Goal: Task Accomplishment & Management: Use online tool/utility

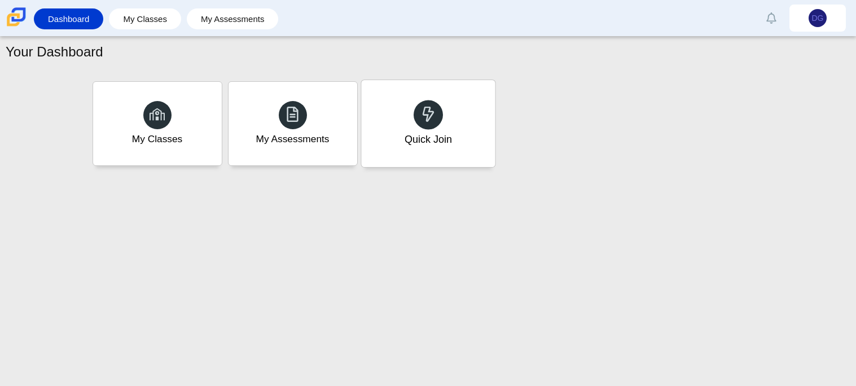
click at [476, 112] on div "Quick Join" at bounding box center [428, 123] width 134 height 87
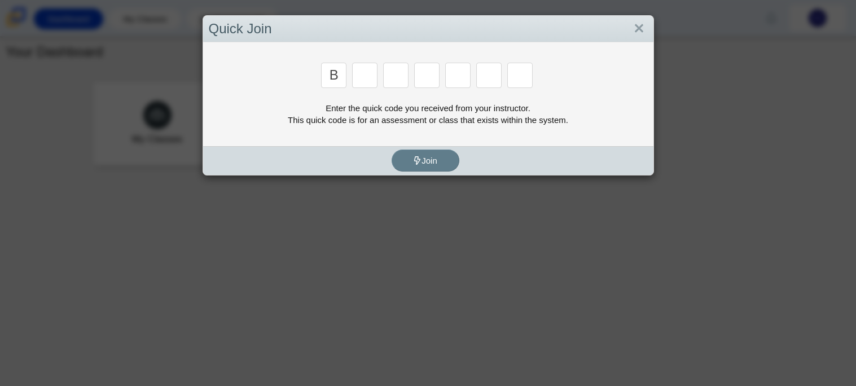
type input "b"
type input "m"
type input "3"
type input "5"
type input "3"
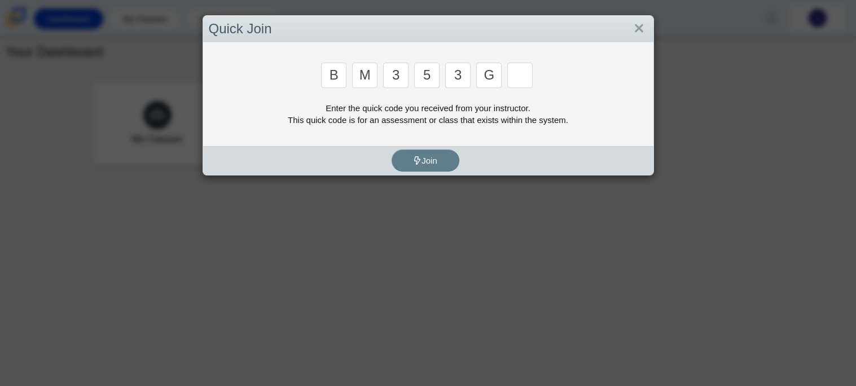
type input "g"
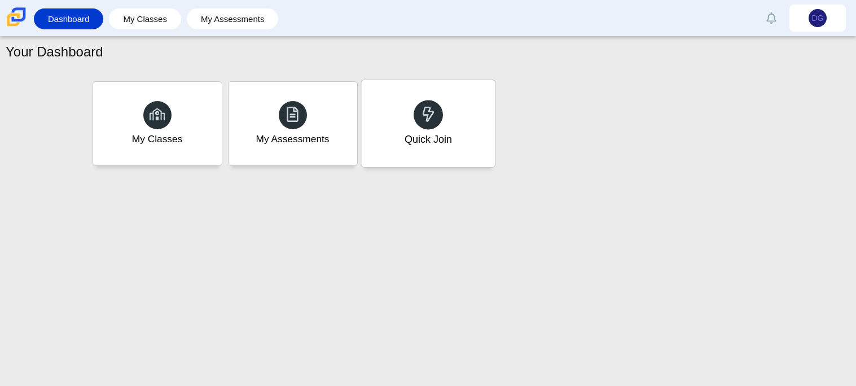
type input "b"
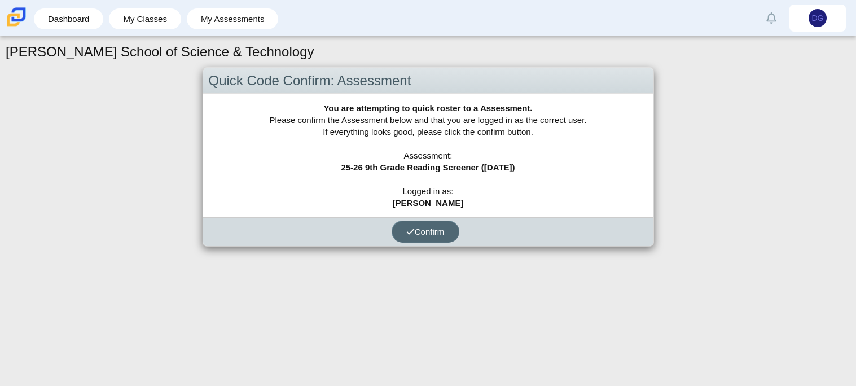
click at [414, 234] on span "Confirm" at bounding box center [425, 232] width 38 height 10
click at [438, 236] on button "Confirm" at bounding box center [426, 232] width 68 height 22
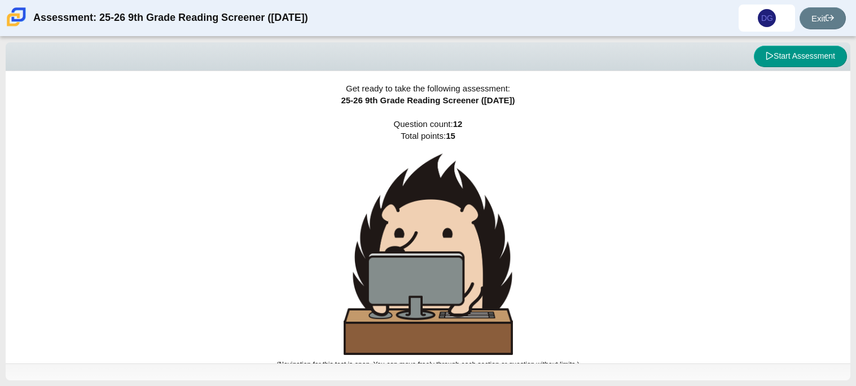
scroll to position [7, 0]
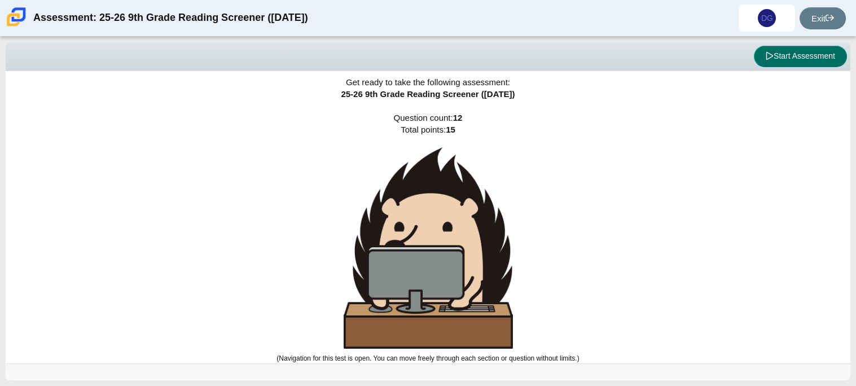
click at [824, 59] on button "Start Assessment" at bounding box center [800, 56] width 93 height 21
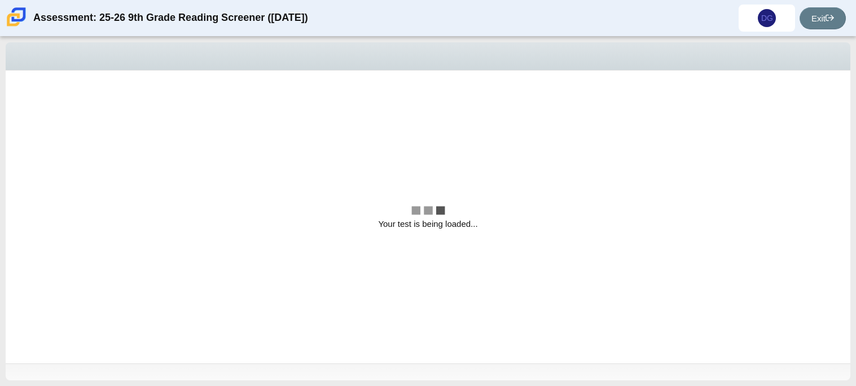
scroll to position [0, 0]
select select "ccc5b315-3c7c-471c-bf90-f22c8299c798"
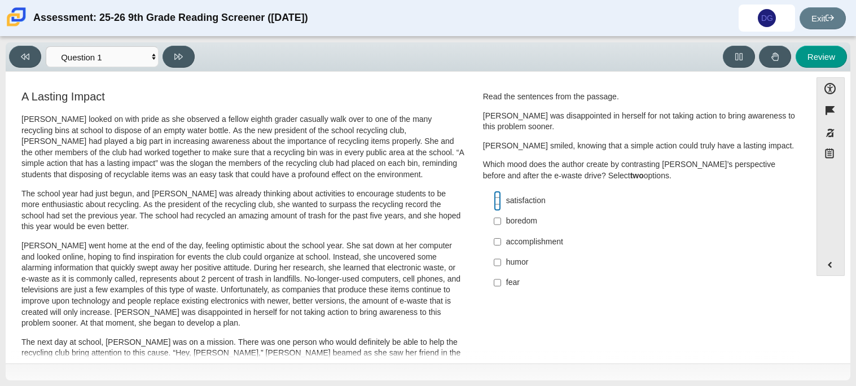
click at [494, 199] on input "satisfaction satisfaction" at bounding box center [497, 201] width 7 height 20
checkbox input "true"
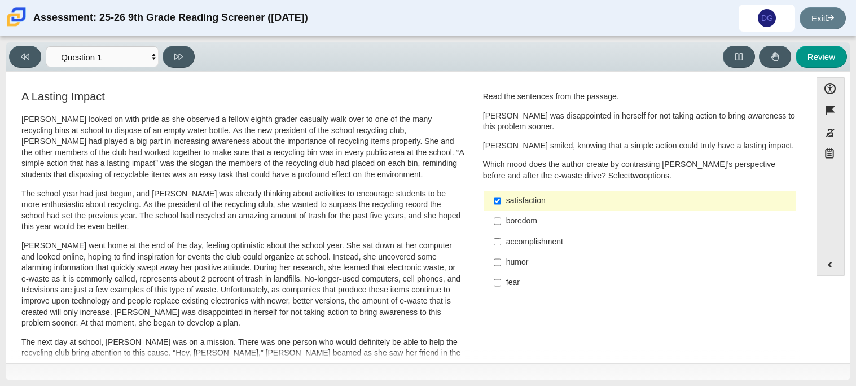
click at [498, 243] on label "accomplishment accomplishment" at bounding box center [641, 241] width 310 height 20
click at [498, 243] on input "accomplishment accomplishment" at bounding box center [497, 241] width 7 height 20
checkbox input "true"
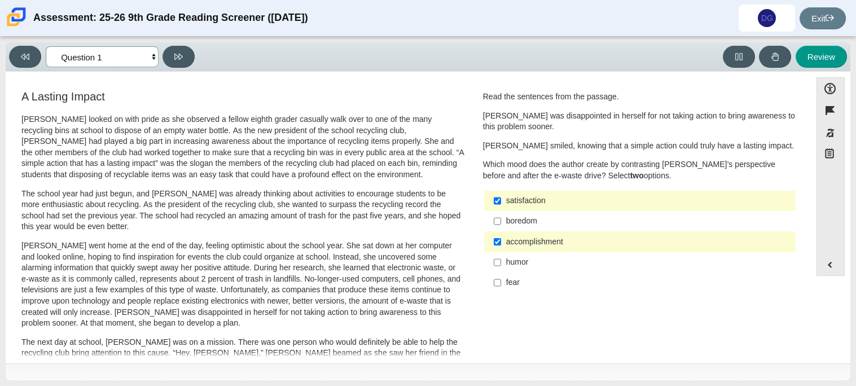
click at [144, 60] on select "Questions Question 1 Question 2 Question 3 Question 4 Question 5 Question 6 Que…" at bounding box center [102, 56] width 113 height 21
click at [144, 61] on select "Questions Question 1 Question 2 Question 3 Question 4 Question 5 Question 6 Que…" at bounding box center [102, 56] width 113 height 21
click at [188, 59] on button at bounding box center [178, 57] width 32 height 22
select select "0ff64528-ffd7-428d-b192-babfaadd44e8"
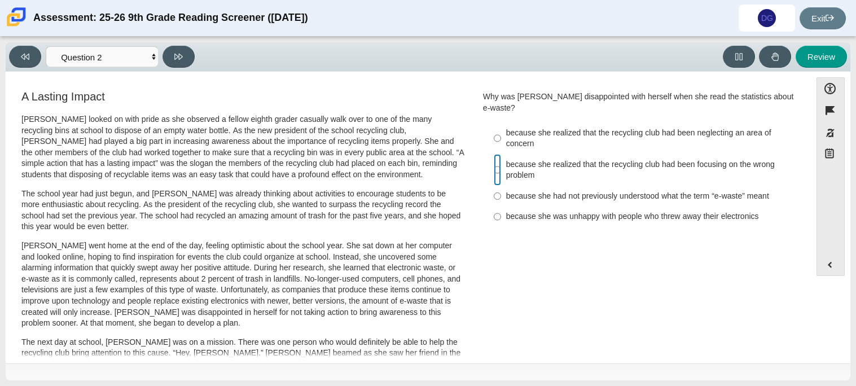
click at [495, 156] on input "because she realized that the recycling club had been focusing on the wrong pro…" at bounding box center [497, 170] width 7 height 32
radio input "true"
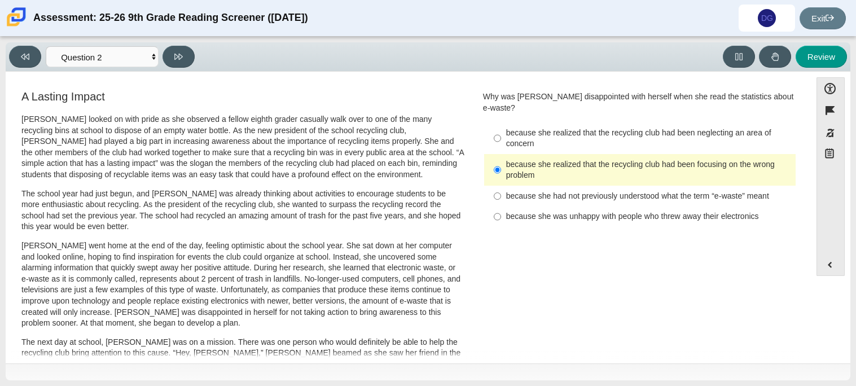
click at [498, 206] on label "because she was unhappy with people who threw away their electronics because sh…" at bounding box center [641, 216] width 310 height 20
click at [498, 206] on input "because she was unhappy with people who threw away their electronics because sh…" at bounding box center [497, 216] width 7 height 20
radio input "true"
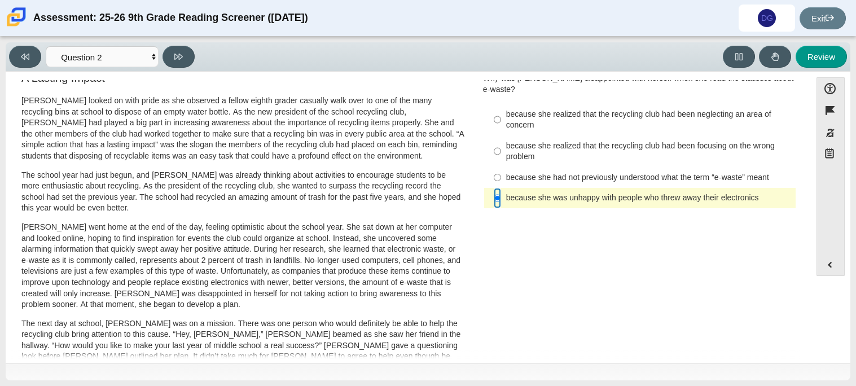
scroll to position [14, 0]
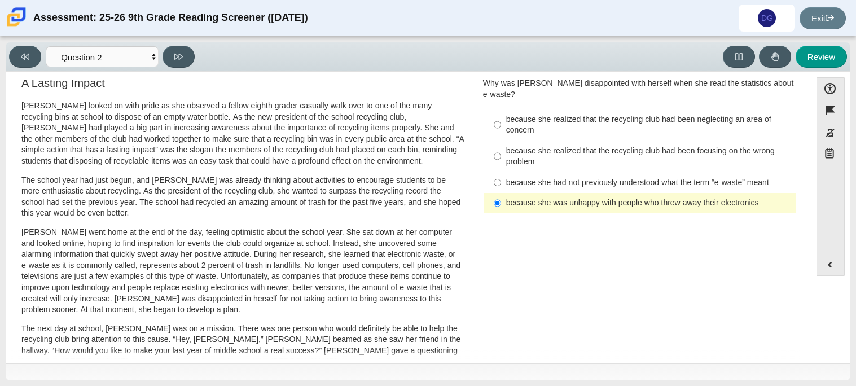
click at [539, 146] on div "because she realized that the recycling club had been focusing on the wrong pro…" at bounding box center [648, 157] width 285 height 22
click at [501, 140] on input "because she realized that the recycling club had been focusing on the wrong pro…" at bounding box center [497, 156] width 7 height 32
radio input "true"
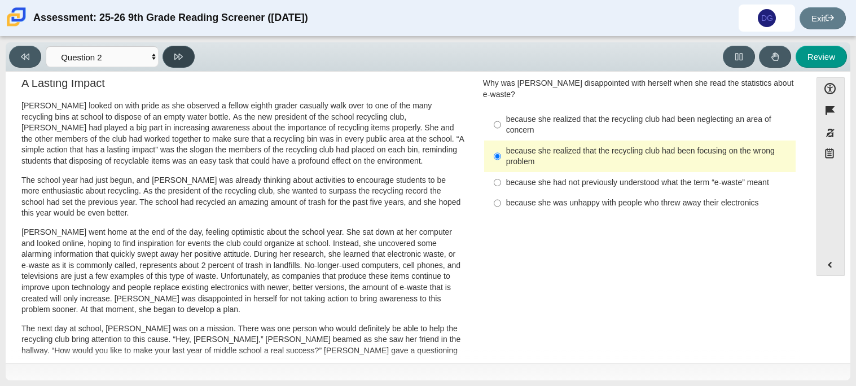
click at [175, 64] on button at bounding box center [178, 57] width 32 height 22
select select "7ce3d843-6974-4858-901c-1ff39630e843"
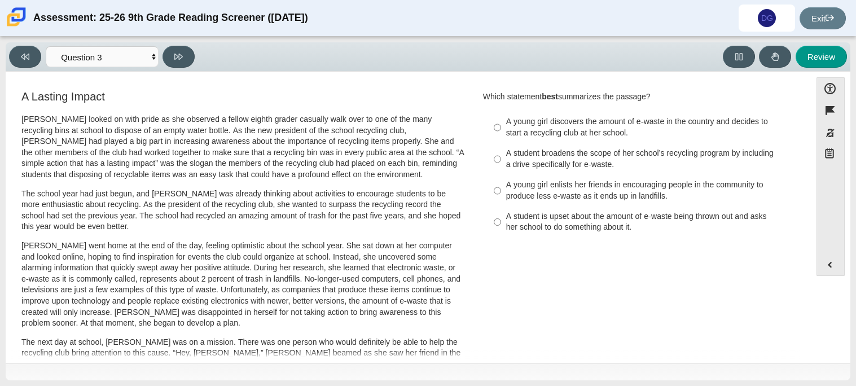
click at [518, 127] on div "A young girl discovers the amount of e-waste in the country and decides to star…" at bounding box center [648, 127] width 285 height 22
click at [501, 127] on input "A young girl discovers the amount of e-waste in the country and decides to star…" at bounding box center [497, 128] width 7 height 32
radio input "true"
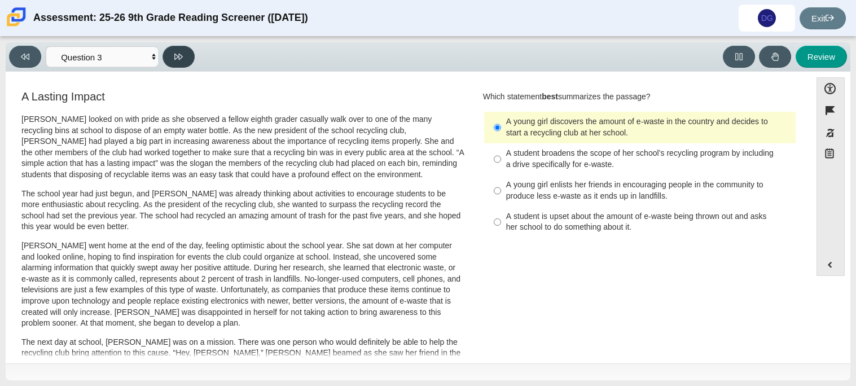
click at [174, 57] on icon at bounding box center [178, 57] width 8 height 6
select select "ca9ea0f1-49c5-4bd1-83b0-472c18652b42"
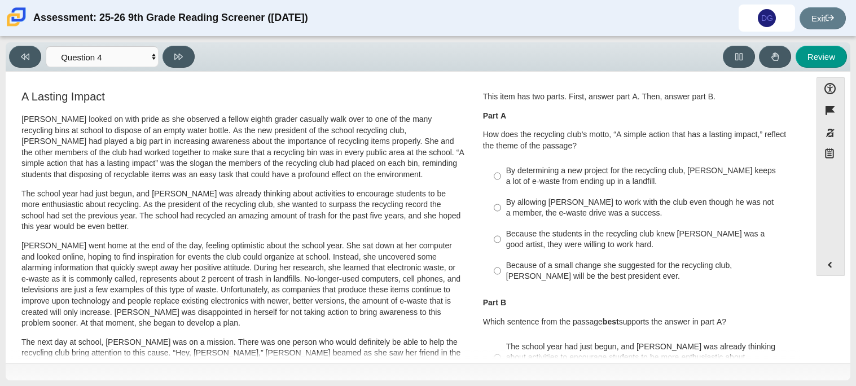
click at [610, 267] on div "Because of a small change she suggested for the recycling club, [PERSON_NAME] w…" at bounding box center [648, 271] width 285 height 22
click at [501, 267] on input "Because of a small change she suggested for the recycling club, [PERSON_NAME] w…" at bounding box center [497, 271] width 7 height 32
radio input "true"
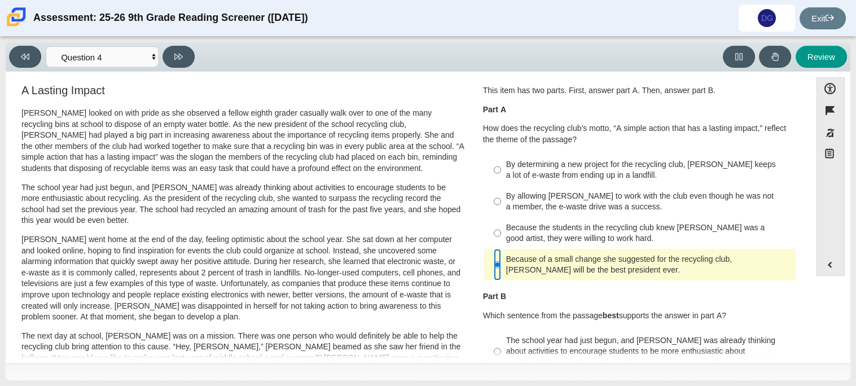
scroll to position [7, 0]
click at [610, 173] on div "By determining a new project for the recycling club, [PERSON_NAME] keeps a lot …" at bounding box center [648, 170] width 285 height 22
click at [501, 173] on input "By determining a new project for the recycling club, [PERSON_NAME] keeps a lot …" at bounding box center [497, 169] width 7 height 32
radio input "true"
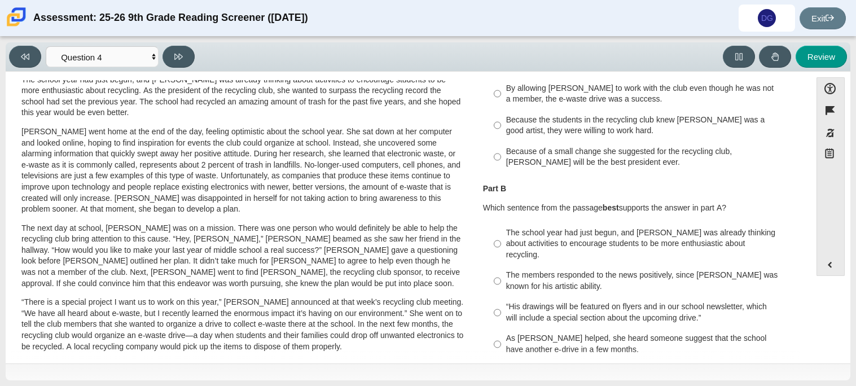
scroll to position [122, 0]
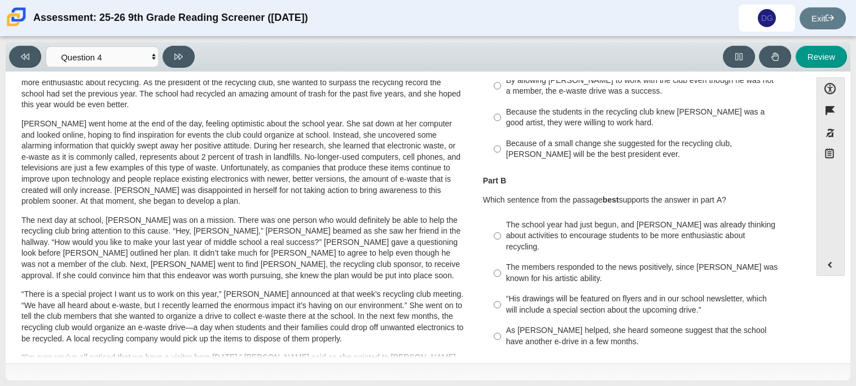
click at [499, 322] on label "As [PERSON_NAME] helped, she heard someone suggest that the school have another…" at bounding box center [641, 336] width 310 height 32
click at [499, 322] on input "As [PERSON_NAME] helped, she heard someone suggest that the school have another…" at bounding box center [497, 336] width 7 height 32
radio input "true"
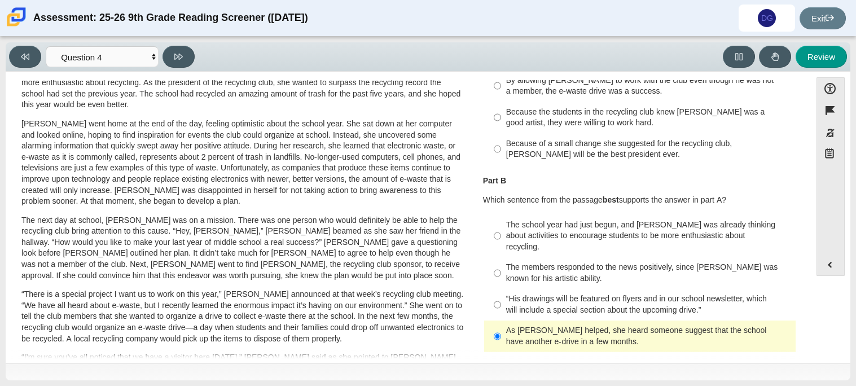
click at [543, 163] on label "Because of a small change she suggested for the recycling club, [PERSON_NAME] w…" at bounding box center [641, 149] width 310 height 32
click at [501, 163] on input "Because of a small change she suggested for the recycling club, [PERSON_NAME] w…" at bounding box center [497, 149] width 7 height 32
radio input "true"
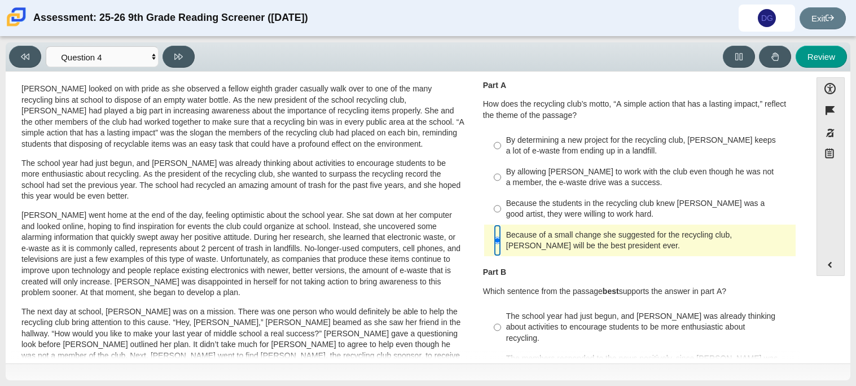
scroll to position [35, 0]
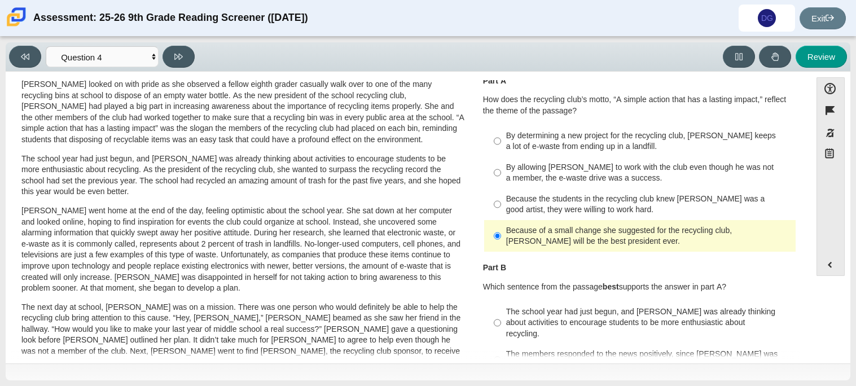
click at [578, 204] on div "Because the students in the recycling club knew [PERSON_NAME] was a good artist…" at bounding box center [648, 205] width 285 height 22
click at [501, 204] on input "Because the students in the recycling club knew [PERSON_NAME] was a good artist…" at bounding box center [497, 204] width 7 height 32
radio input "true"
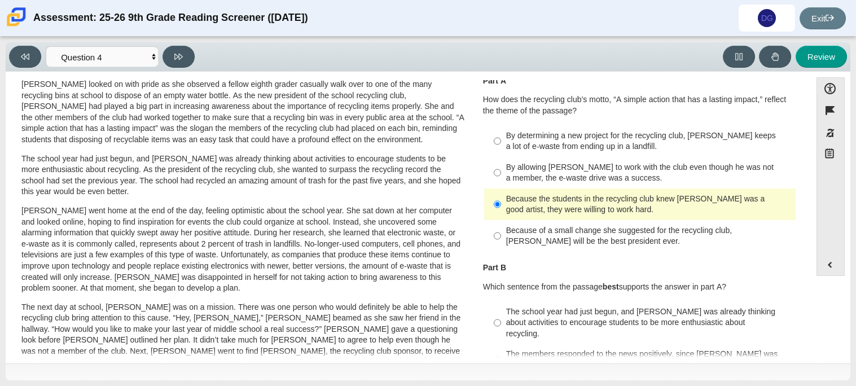
click at [565, 302] on label "The school year had just begun, and [PERSON_NAME] was already thinking about ac…" at bounding box center [641, 322] width 310 height 43
click at [501, 302] on input "The school year had just begun, and [PERSON_NAME] was already thinking about ac…" at bounding box center [497, 322] width 7 height 43
radio input "true"
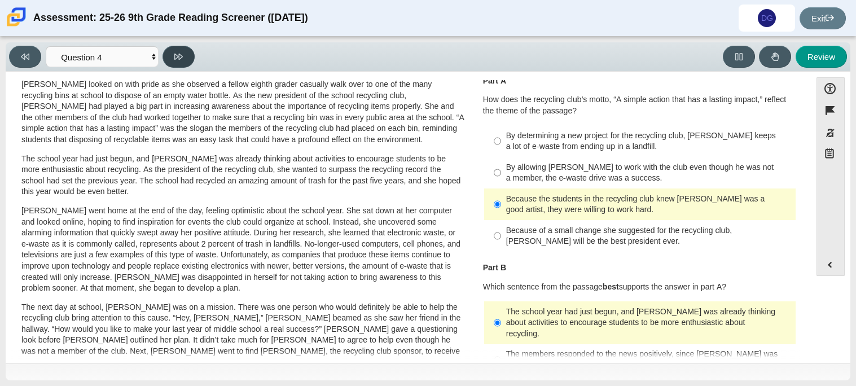
click at [177, 56] on icon at bounding box center [178, 57] width 8 height 6
select select "e41f1a79-e29f-4095-8030-a53364015bed"
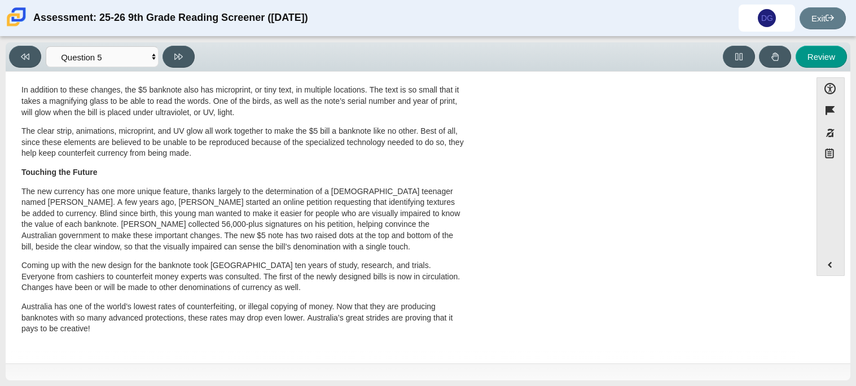
scroll to position [0, 0]
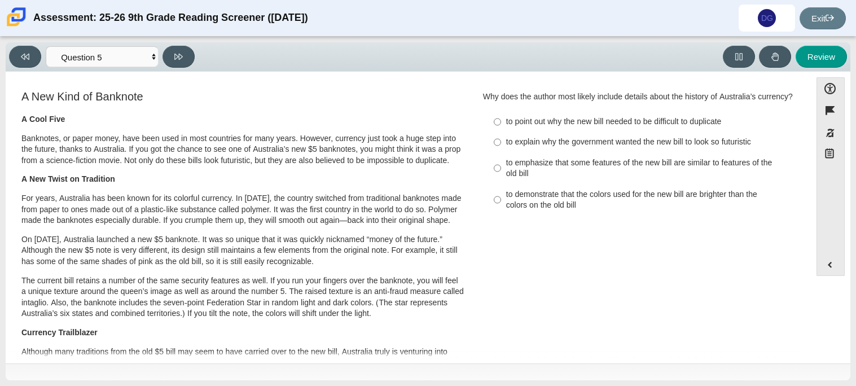
click at [531, 166] on div "to emphasize that some features of the new bill are similar to features of the …" at bounding box center [648, 168] width 285 height 22
click at [501, 166] on input "to emphasize that some features of the new bill are similar to features of the …" at bounding box center [497, 168] width 7 height 32
radio input "true"
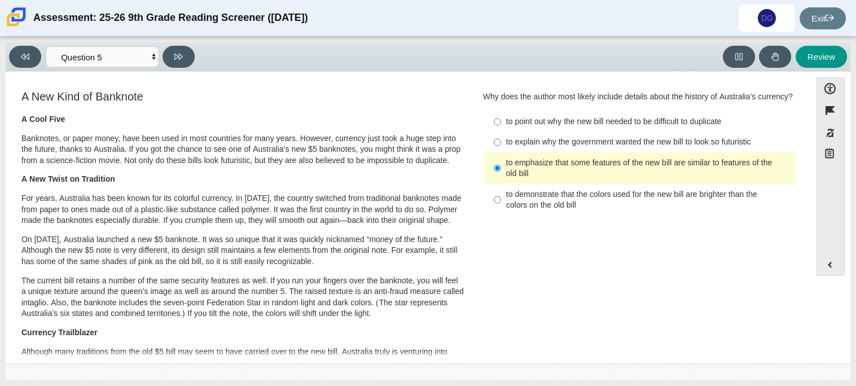
click at [529, 140] on div "to explain why the government wanted the new bill to look so futuristic" at bounding box center [648, 142] width 285 height 11
click at [501, 140] on input "to explain why the government wanted the new bill to look so futuristic to expl…" at bounding box center [497, 142] width 7 height 20
radio input "true"
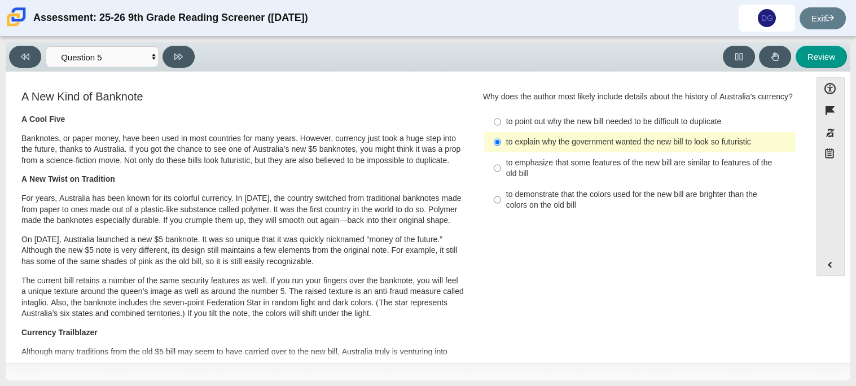
click at [519, 121] on div "to point out why the new bill needed to be difficult to duplicate" at bounding box center [648, 121] width 285 height 11
click at [501, 121] on input "to point out why the new bill needed to be difficult to duplicate to point out …" at bounding box center [497, 122] width 7 height 20
radio input "true"
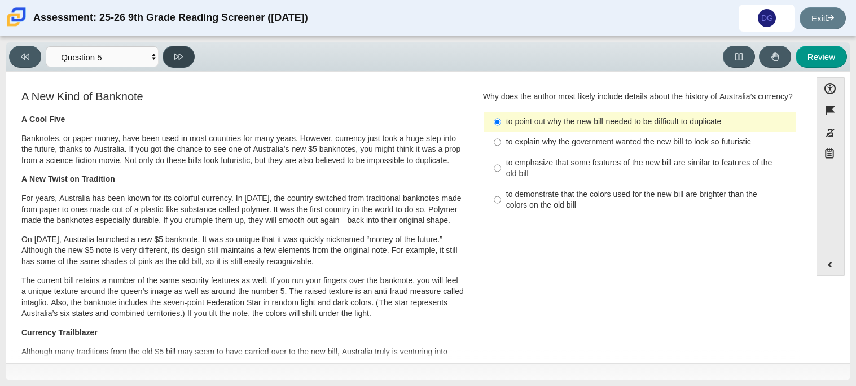
click at [182, 60] on button at bounding box center [178, 57] width 32 height 22
select select "69146e31-7b3d-4a3e-9ce6-f30c24342ae0"
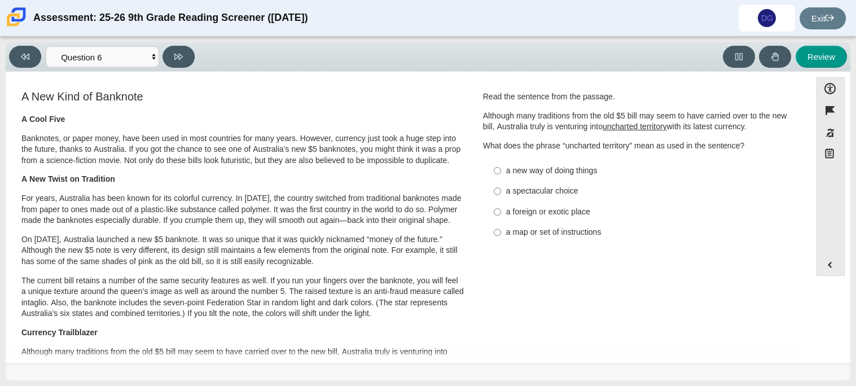
click at [521, 169] on div "a new way of doing things" at bounding box center [648, 170] width 285 height 11
click at [501, 169] on input "a new way of doing things a new way of doing things" at bounding box center [497, 170] width 7 height 20
radio input "true"
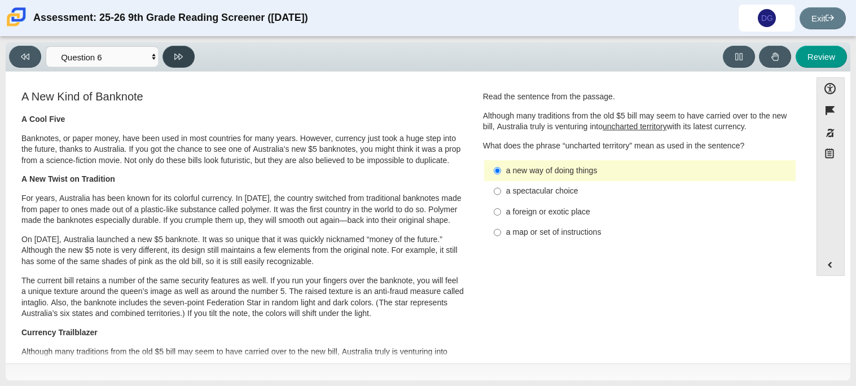
click at [182, 49] on button at bounding box center [178, 57] width 32 height 22
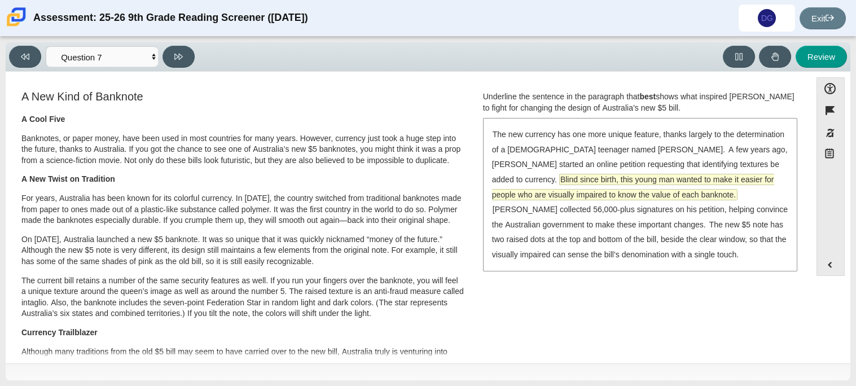
click at [553, 178] on span "Blind since birth, this young man wanted to make it easier for people who are v…" at bounding box center [633, 186] width 282 height 25
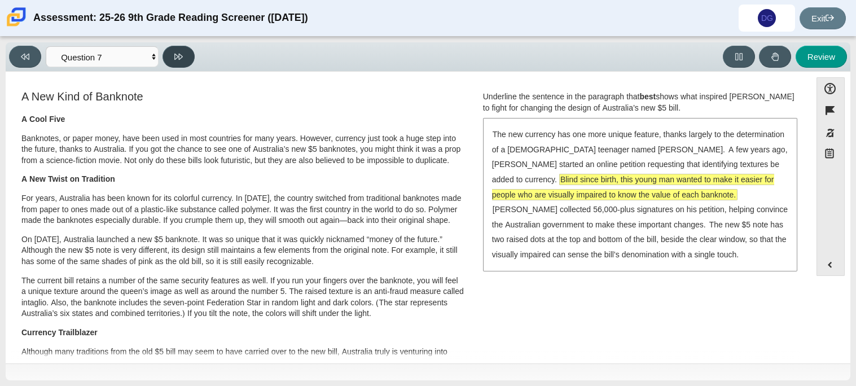
click at [190, 60] on button at bounding box center [178, 57] width 32 height 22
select select "ea8338c2-a6a3-418e-a305-2b963b54a290"
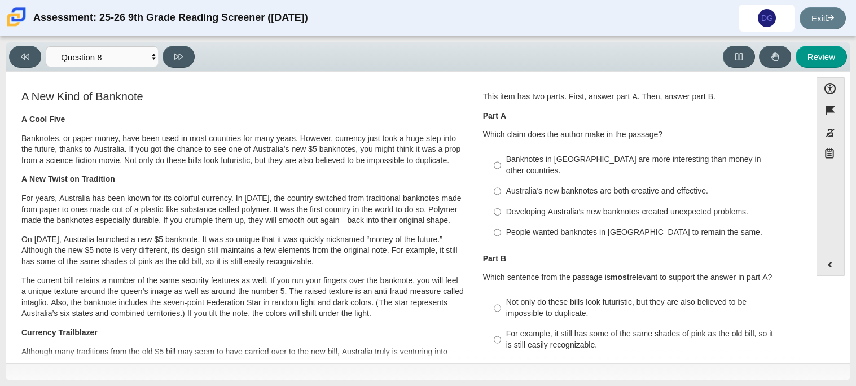
click at [558, 186] on div "Australia’s new banknotes are both creative and effective." at bounding box center [648, 191] width 285 height 11
click at [501, 181] on input "Australia’s new banknotes are both creative and effective. Australia’s new bank…" at bounding box center [497, 191] width 7 height 20
radio input "true"
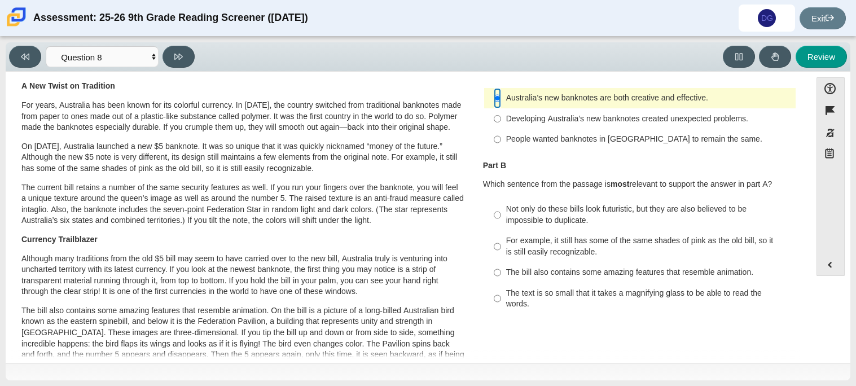
scroll to position [94, 0]
click at [524, 205] on div "Not only do these bills look futuristic, but they are also believed to be impos…" at bounding box center [648, 214] width 285 height 22
click at [501, 205] on input "Not only do these bills look futuristic, but they are also believed to be impos…" at bounding box center [497, 214] width 7 height 32
radio input "true"
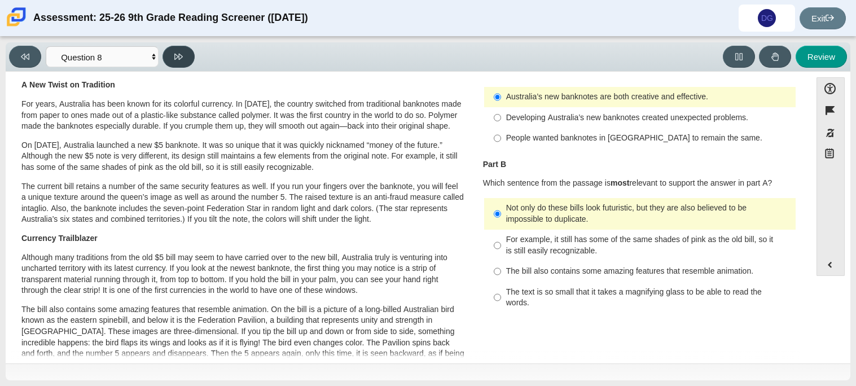
click at [186, 50] on button at bounding box center [178, 57] width 32 height 22
select select "89f058d6-b15c-4ef5-a4b3-fdaffb8868b6"
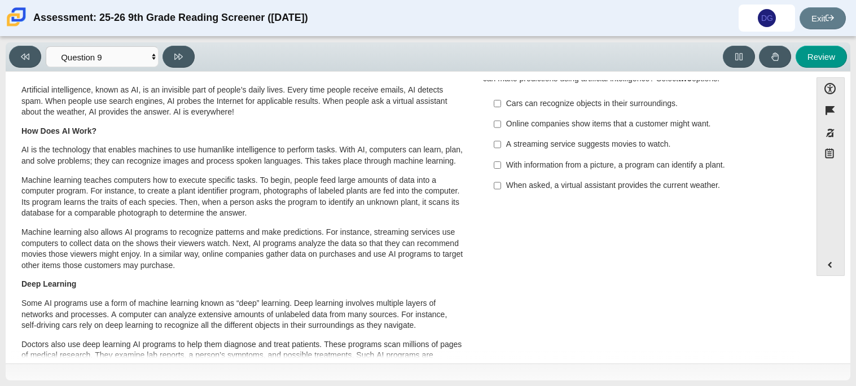
scroll to position [0, 0]
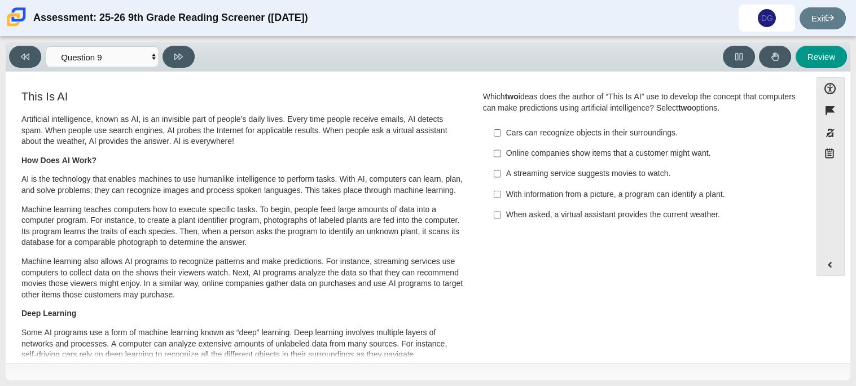
click at [535, 148] on div "Online companies show items that a customer might want." at bounding box center [648, 153] width 285 height 11
click at [501, 148] on input "Online companies show items that a customer might want. Online companies show i…" at bounding box center [497, 153] width 7 height 20
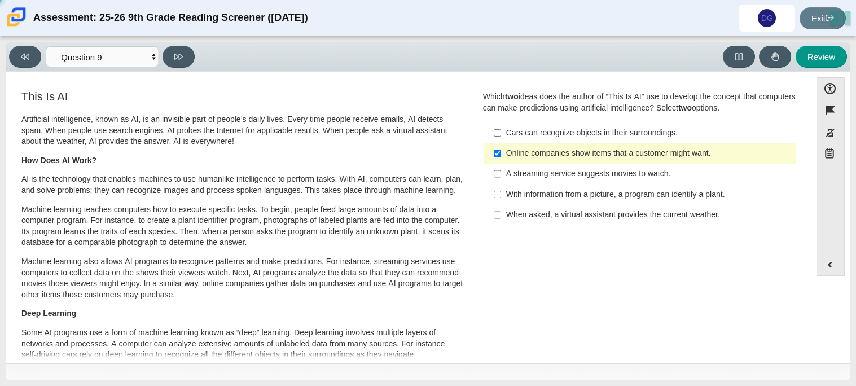
click at [535, 148] on div "Online companies show items that a customer might want." at bounding box center [648, 153] width 285 height 11
click at [501, 148] on input "Online companies show items that a customer might want. Online companies show i…" at bounding box center [497, 153] width 7 height 20
checkbox input "false"
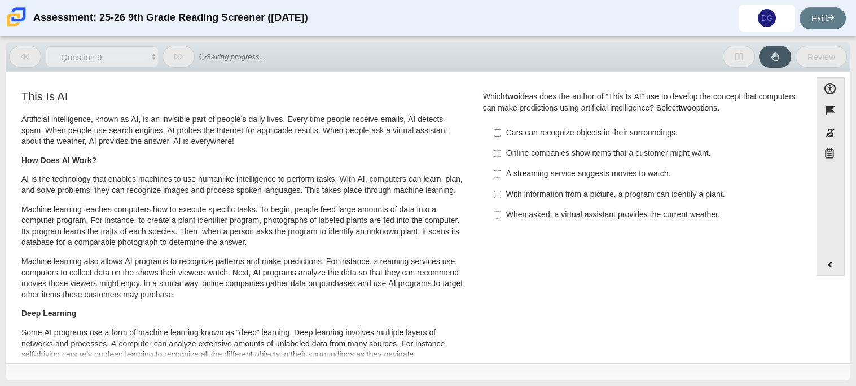
click at [527, 134] on div "Cars can recognize objects in their surroundings." at bounding box center [648, 133] width 285 height 11
click at [501, 134] on input "Cars can recognize objects in their surroundings. Cars can recognize objects in…" at bounding box center [497, 132] width 7 height 20
checkbox input "true"
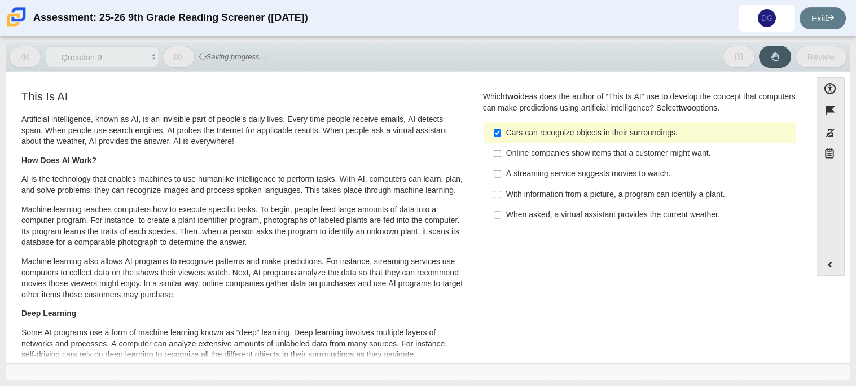
click at [511, 197] on div "With information from a picture, a program can identify a plant." at bounding box center [648, 194] width 285 height 11
click at [501, 197] on input "With information from a picture, a program can identify a plant. With informati…" at bounding box center [497, 194] width 7 height 20
checkbox input "true"
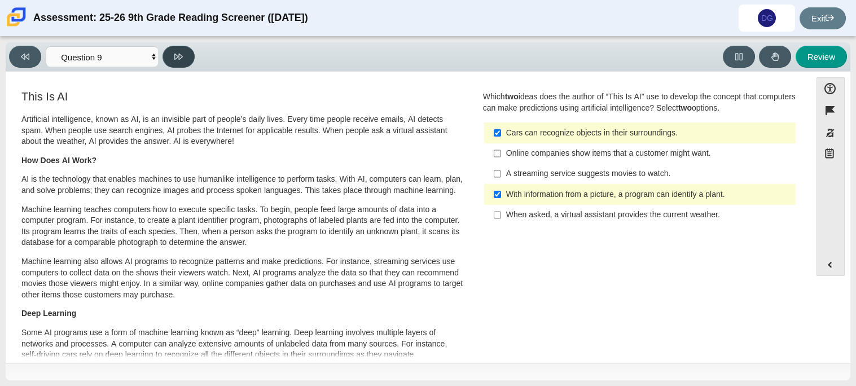
click at [173, 49] on button at bounding box center [178, 57] width 32 height 22
select select "cdf3c14e-a918-44d1-9b63-3db0fa81641e"
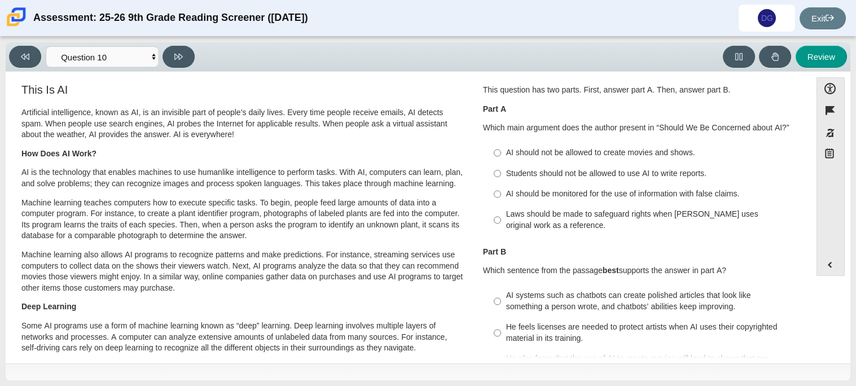
scroll to position [6, 0]
click at [530, 194] on div "AI should be monitored for the use of information with false claims." at bounding box center [648, 194] width 285 height 11
click at [501, 194] on input "AI should be monitored for the use of information with false claims. AI should …" at bounding box center [497, 194] width 7 height 20
radio input "true"
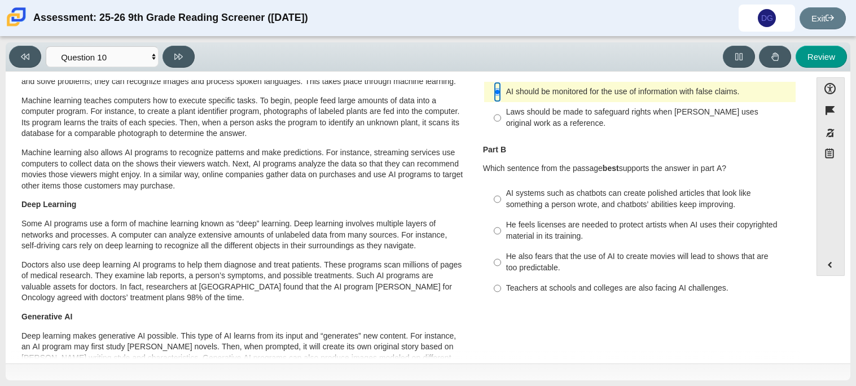
scroll to position [111, 0]
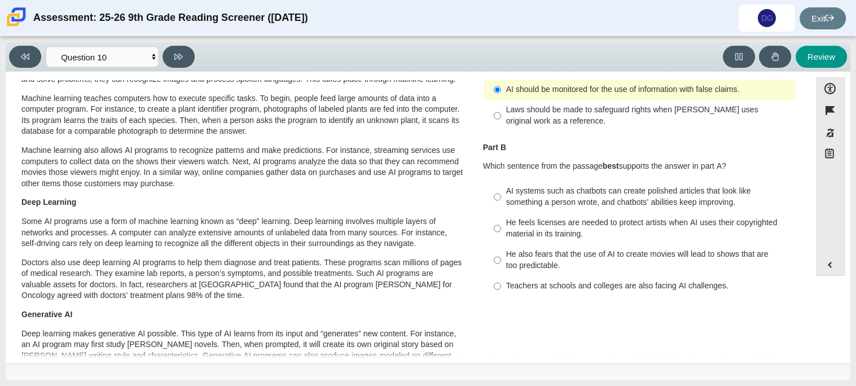
click at [509, 196] on div "AI systems such as chatbots can create polished articles that look like somethi…" at bounding box center [648, 197] width 285 height 22
click at [501, 196] on input "AI systems such as chatbots can create polished articles that look like somethi…" at bounding box center [497, 197] width 7 height 32
radio input "true"
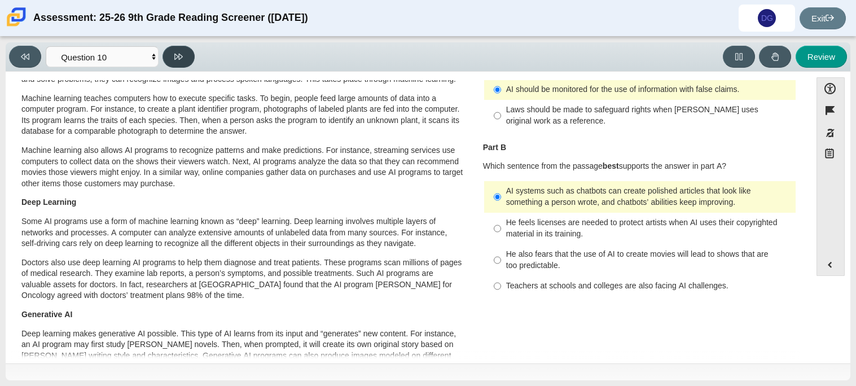
click at [183, 53] on button at bounding box center [178, 57] width 32 height 22
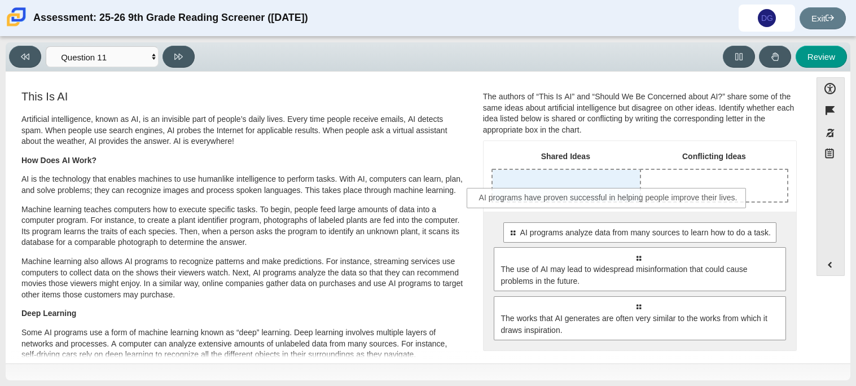
drag, startPoint x: 558, startPoint y: 229, endPoint x: 529, endPoint y: 194, distance: 45.3
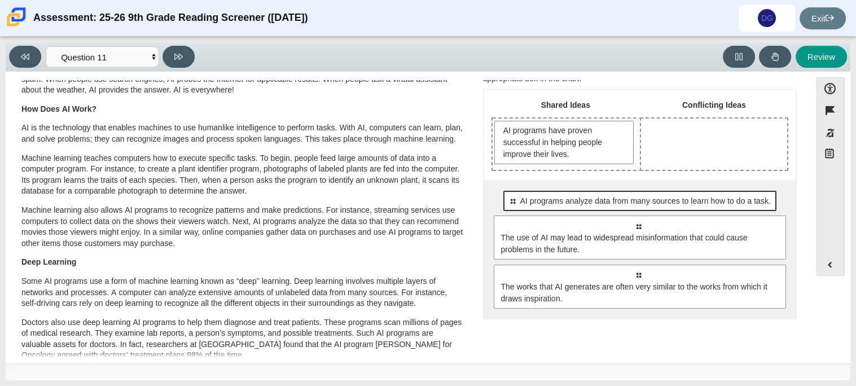
scroll to position [47, 0]
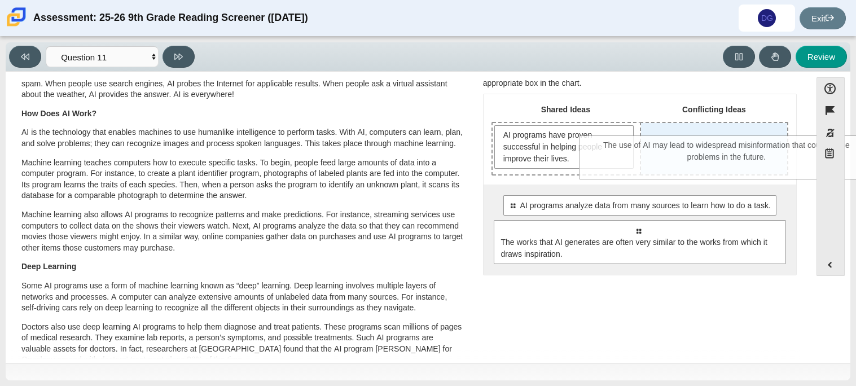
drag, startPoint x: 572, startPoint y: 241, endPoint x: 660, endPoint y: 157, distance: 121.7
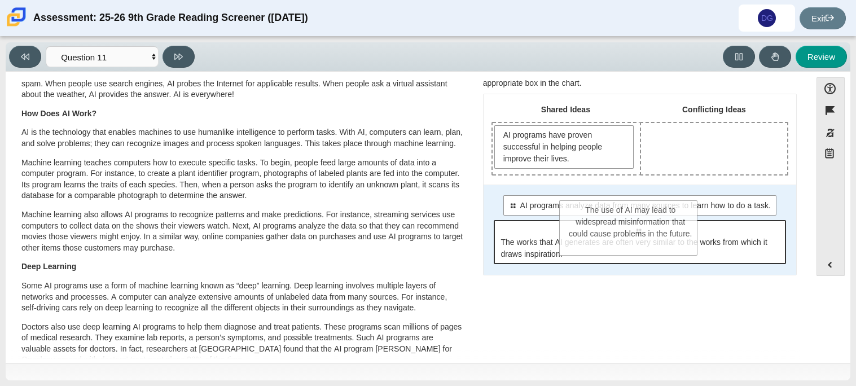
drag, startPoint x: 660, startPoint y: 157, endPoint x: 581, endPoint y: 233, distance: 109.3
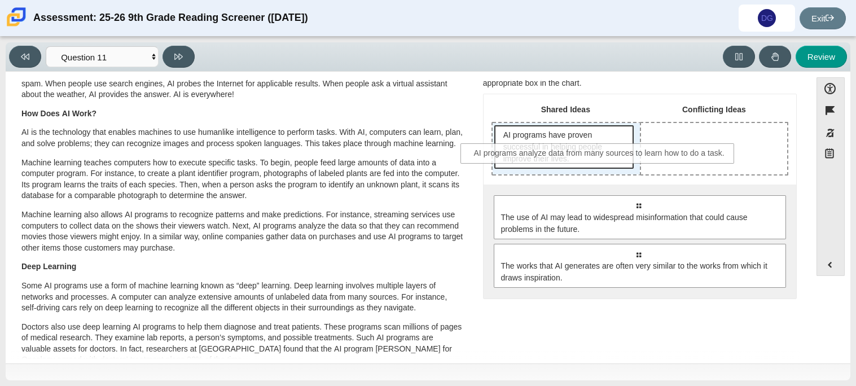
drag, startPoint x: 604, startPoint y: 213, endPoint x: 566, endPoint y: 162, distance: 63.3
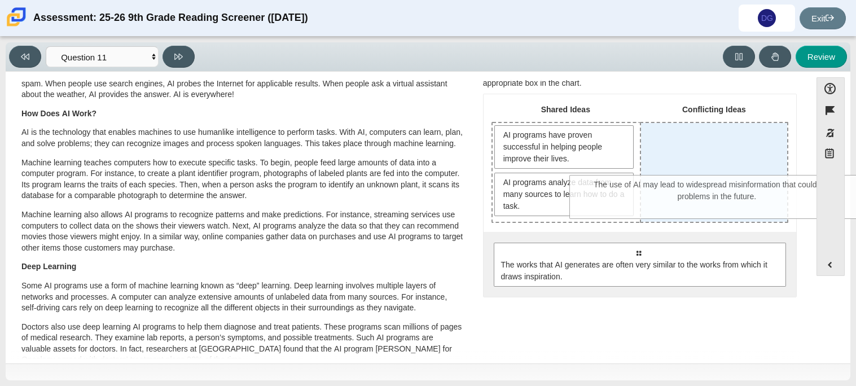
drag, startPoint x: 570, startPoint y: 262, endPoint x: 650, endPoint y: 196, distance: 103.7
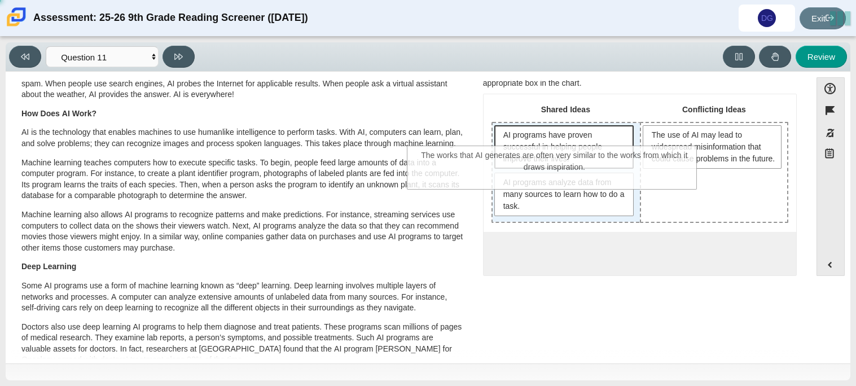
drag, startPoint x: 601, startPoint y: 261, endPoint x: 518, endPoint y: 165, distance: 126.8
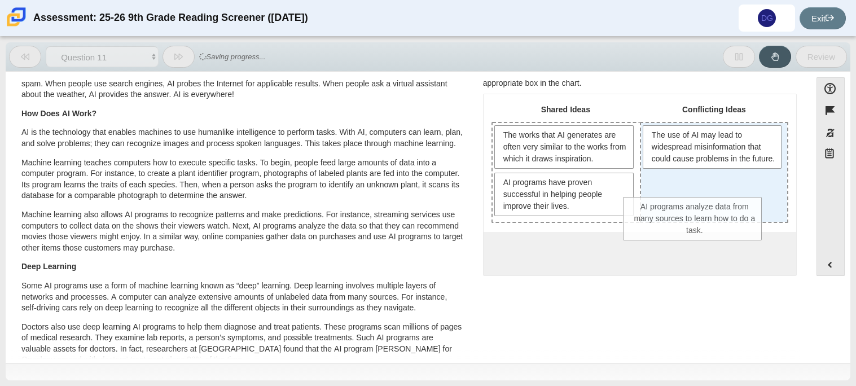
drag, startPoint x: 521, startPoint y: 228, endPoint x: 654, endPoint y: 204, distance: 135.4
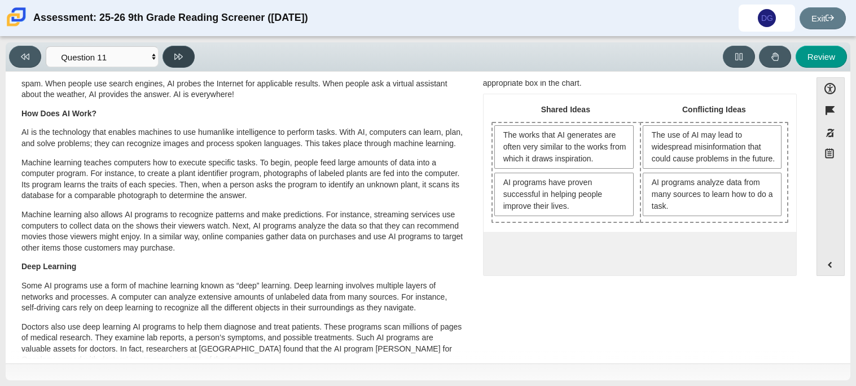
click at [178, 62] on button at bounding box center [178, 57] width 32 height 22
select select "c3effed4-44ce-4a19-bd96-1787f34e9b4c"
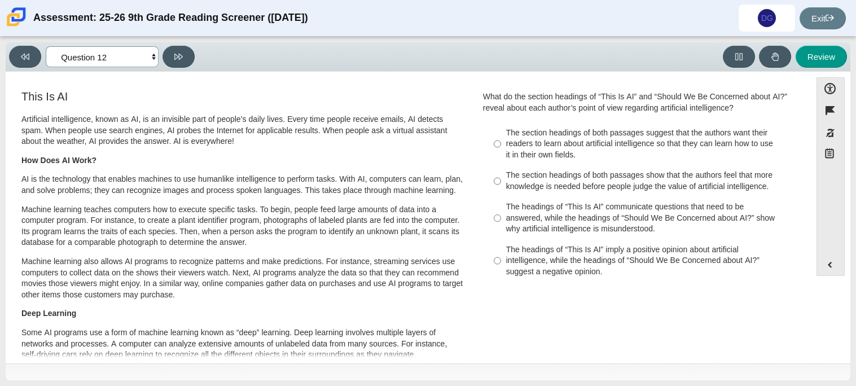
click at [108, 56] on select "Questions Question 1 Question 2 Question 3 Question 4 Question 5 Question 6 Que…" at bounding box center [102, 56] width 113 height 21
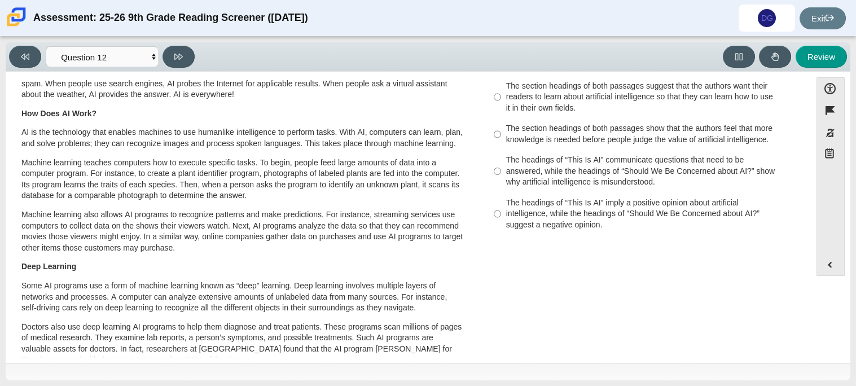
click at [508, 219] on div "The headings of “This Is AI” imply a positive opinion about artificial intellig…" at bounding box center [648, 213] width 285 height 33
click at [501, 219] on input "The headings of “This Is AI” imply a positive opinion about artificial intellig…" at bounding box center [497, 213] width 7 height 43
radio input "true"
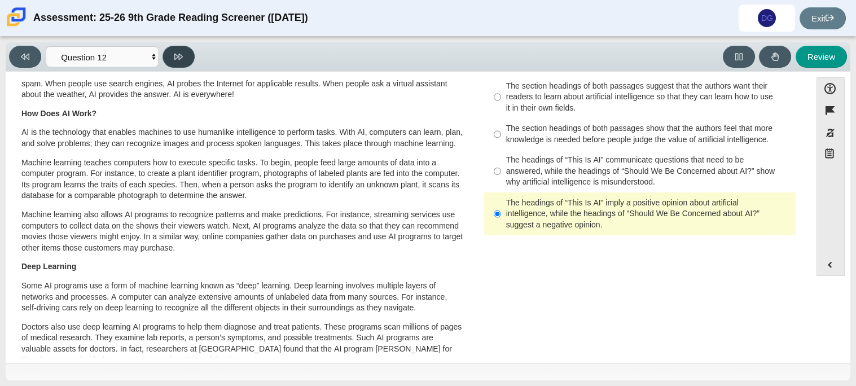
click at [181, 52] on icon at bounding box center [178, 56] width 8 height 8
select select "review"
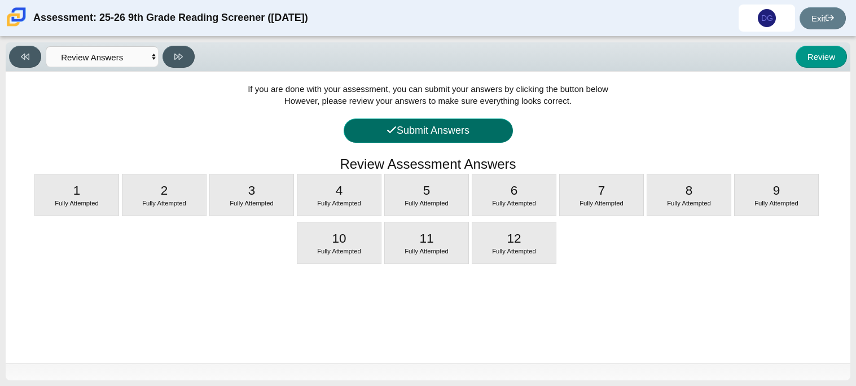
click at [394, 131] on icon at bounding box center [391, 130] width 10 height 10
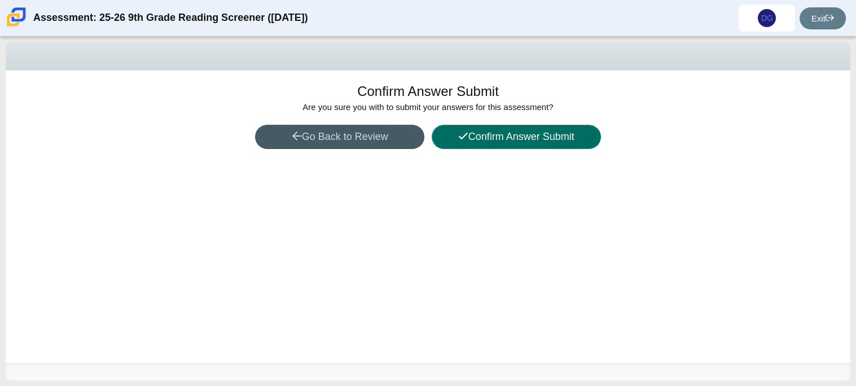
click at [483, 146] on button "Confirm Answer Submit" at bounding box center [516, 137] width 169 height 24
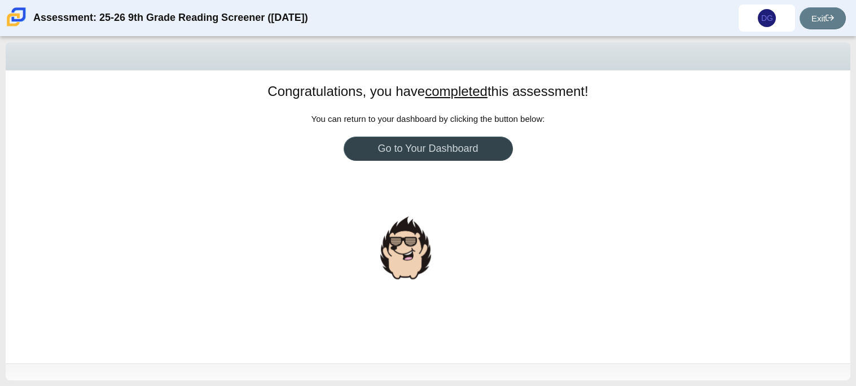
click at [417, 151] on link "Go to Your Dashboard" at bounding box center [428, 149] width 169 height 24
